Goal: Task Accomplishment & Management: Manage account settings

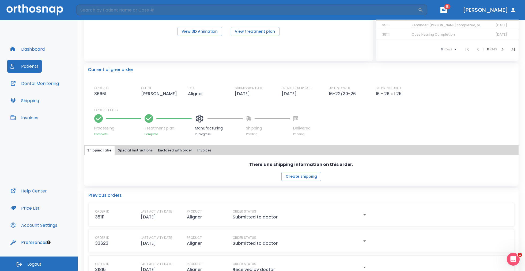
scroll to position [100, 0]
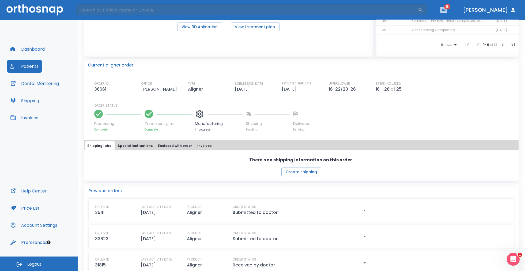
click at [448, 12] on button "button" at bounding box center [444, 10] width 7 height 6
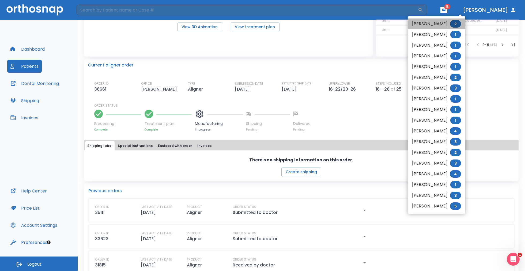
click at [457, 22] on span "2" at bounding box center [455, 23] width 11 height 7
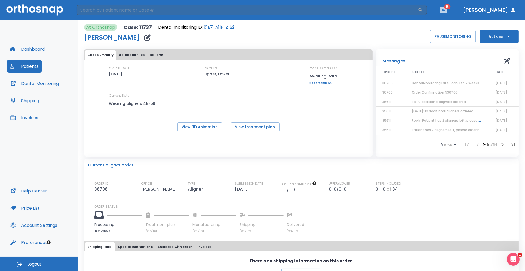
click at [446, 10] on icon "button" at bounding box center [443, 10] width 3 height 2
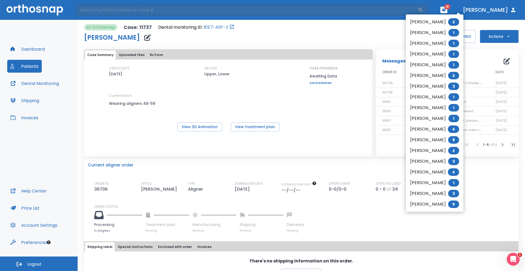
click at [465, 10] on div at bounding box center [262, 135] width 525 height 271
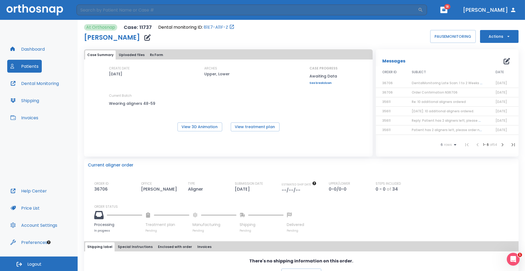
click at [446, 10] on icon "button" at bounding box center [444, 10] width 4 height 4
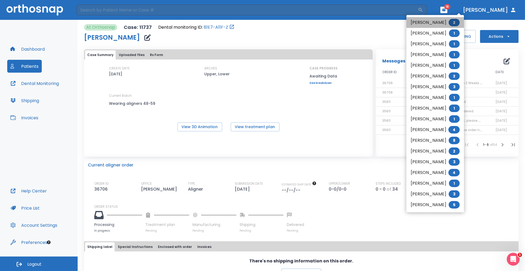
click at [457, 23] on span "2" at bounding box center [454, 22] width 11 height 7
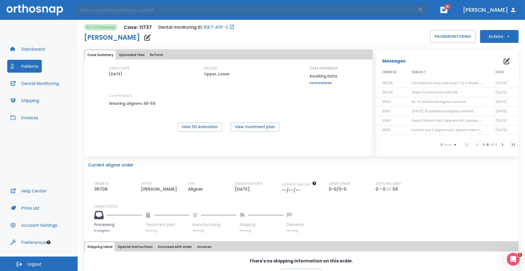
click at [439, 82] on span "DentalMonitoring Late Scan: 1 to 2 Weeks Notification" at bounding box center [456, 83] width 88 height 5
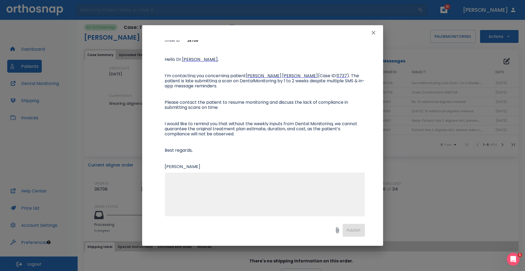
scroll to position [48, 0]
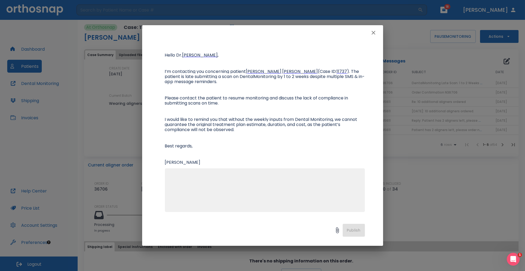
click at [215, 198] on textarea at bounding box center [265, 192] width 194 height 37
type textarea "I"
type textarea "We contacted Laurie. She'll be uploading a scan soon."
click at [353, 233] on button "Publish" at bounding box center [354, 230] width 22 height 13
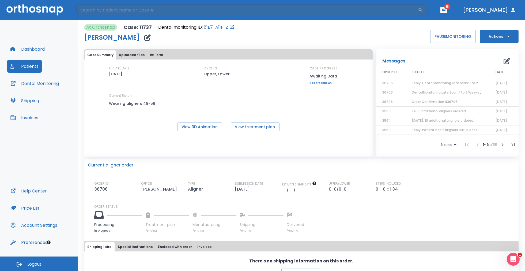
click at [446, 10] on icon "button" at bounding box center [444, 10] width 4 height 4
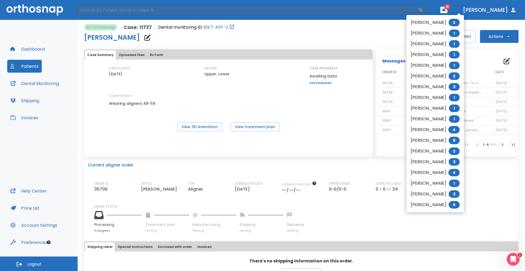
click at [463, 10] on div at bounding box center [262, 135] width 525 height 271
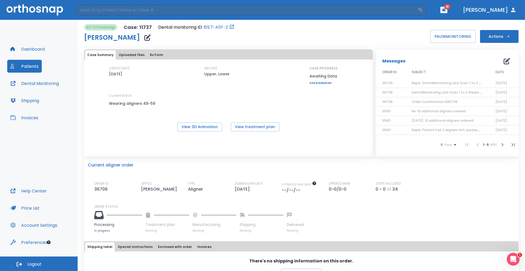
click at [446, 10] on icon "button" at bounding box center [444, 10] width 4 height 4
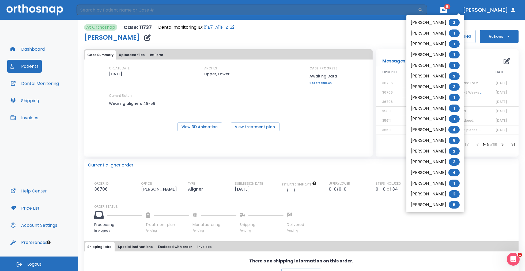
click at [434, 22] on li "Laurie Pellman 2" at bounding box center [436, 22] width 58 height 11
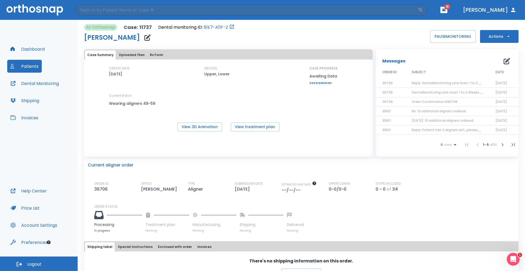
click at [446, 11] on icon "button" at bounding box center [444, 10] width 4 height 4
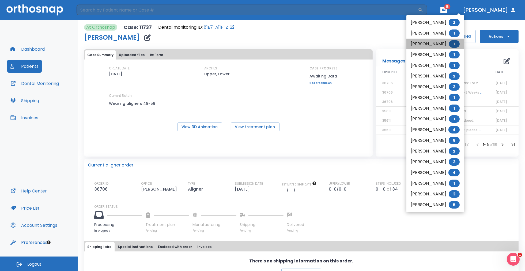
click at [427, 43] on li "Thomas Westberg 1" at bounding box center [436, 44] width 58 height 11
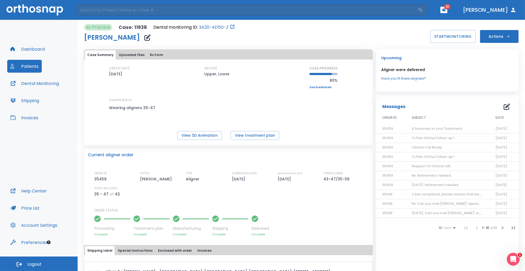
click at [451, 8] on span "10" at bounding box center [447, 6] width 6 height 5
click at [446, 10] on icon "button" at bounding box center [443, 10] width 3 height 2
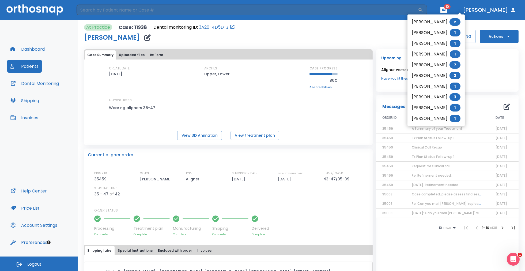
click at [444, 21] on li "[PERSON_NAME] 2" at bounding box center [436, 22] width 57 height 11
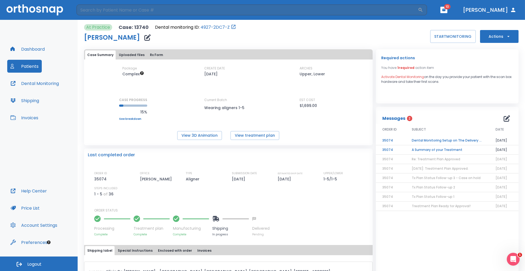
click at [425, 148] on td "A Summary of your Treatment" at bounding box center [448, 149] width 84 height 9
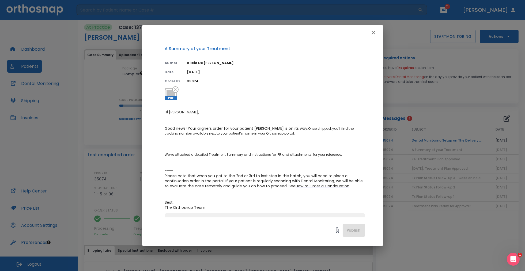
click at [374, 32] on icon "button" at bounding box center [373, 32] width 6 height 6
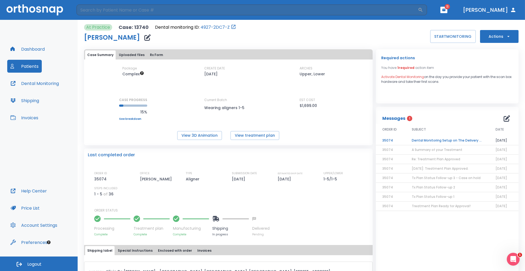
click at [423, 150] on span "A Summary of your Treatment" at bounding box center [437, 149] width 51 height 5
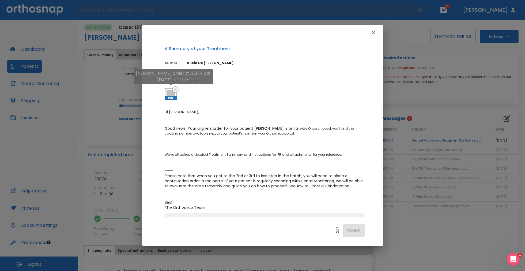
click at [172, 97] on span "PDF" at bounding box center [171, 98] width 12 height 4
click at [372, 32] on icon "button" at bounding box center [373, 32] width 6 height 6
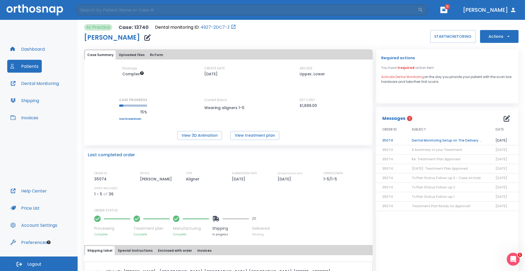
click at [434, 139] on td "Dental Monitoring Setup on The Delivery Day" at bounding box center [448, 140] width 84 height 9
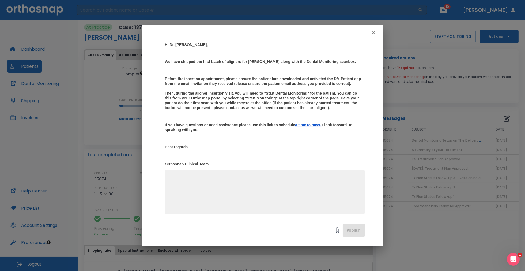
scroll to position [57, 0]
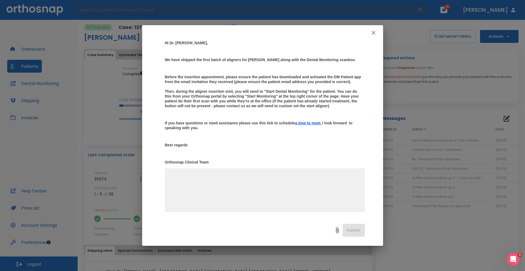
click at [109, 131] on div "Dental Monitoring Setup on The Delivery Day Author [PERSON_NAME] Date [DATE] Or…" at bounding box center [262, 135] width 525 height 271
click at [373, 33] on icon "button" at bounding box center [374, 33] width 4 height 4
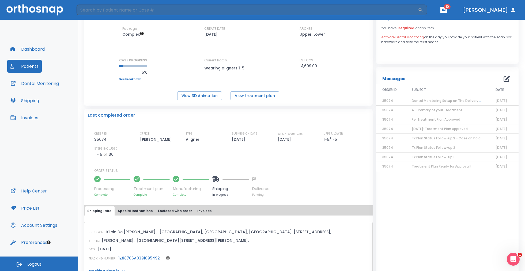
scroll to position [58, 0]
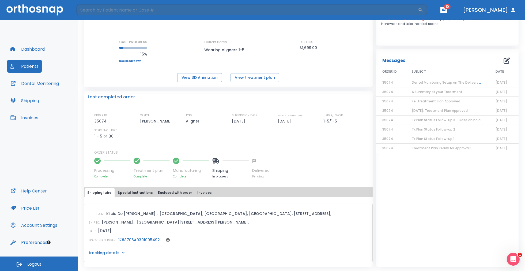
click at [152, 239] on link "1Z88706A0391095492" at bounding box center [139, 239] width 42 height 5
